Goal: Task Accomplishment & Management: Use online tool/utility

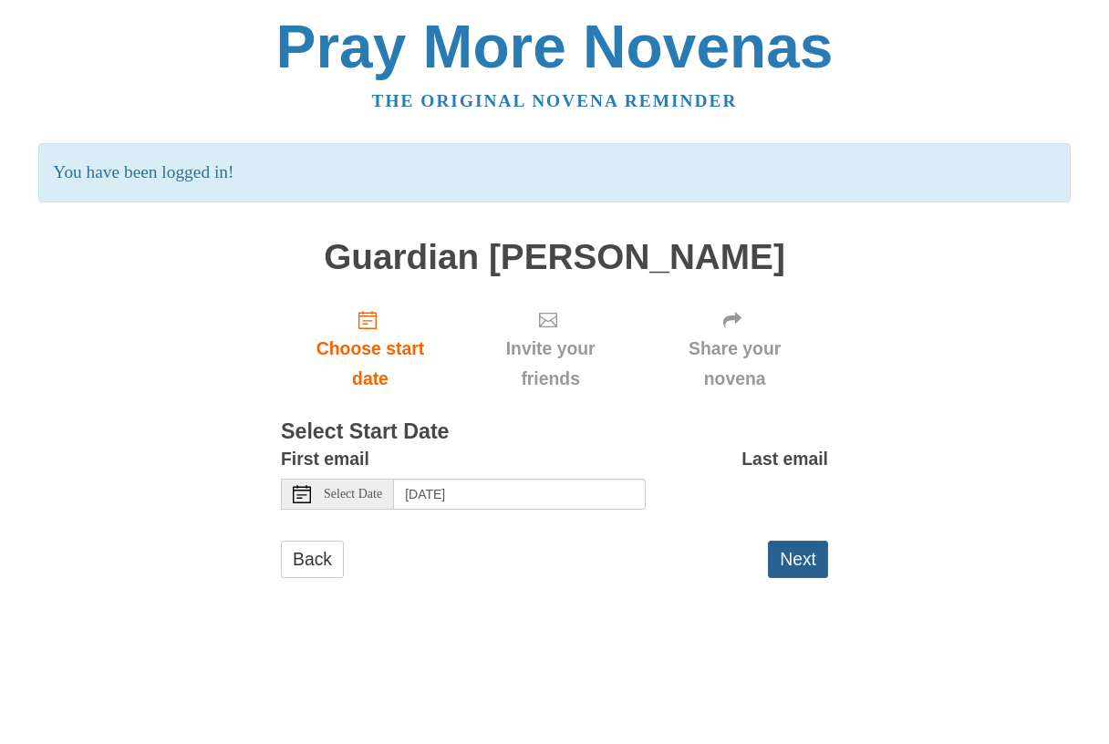
click at [803, 564] on button "Next" at bounding box center [798, 559] width 60 height 37
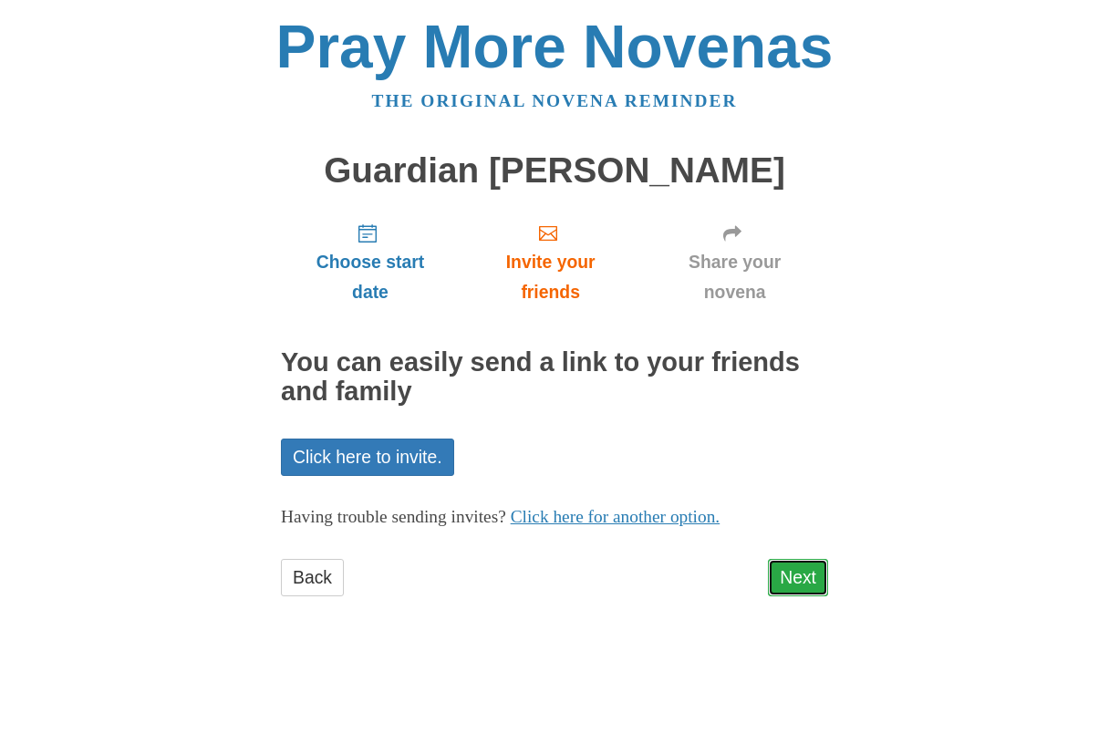
click at [799, 581] on link "Next" at bounding box center [798, 577] width 60 height 37
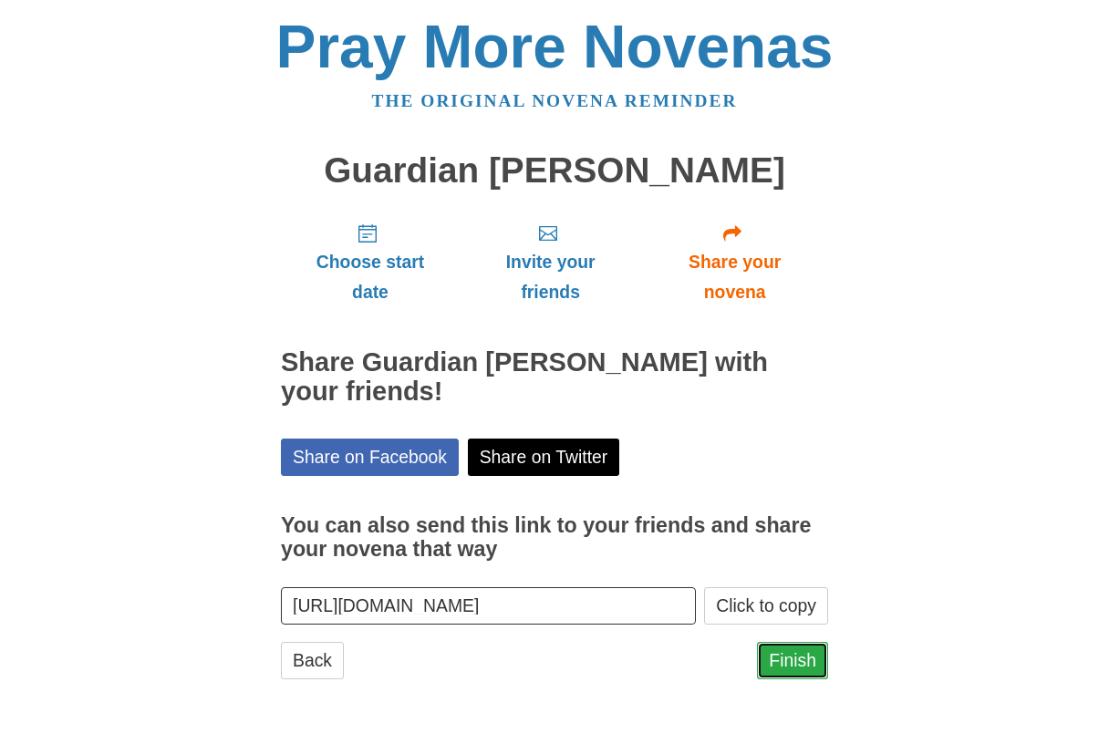
click at [797, 660] on link "Finish" at bounding box center [792, 660] width 71 height 37
